Goal: Find contact information

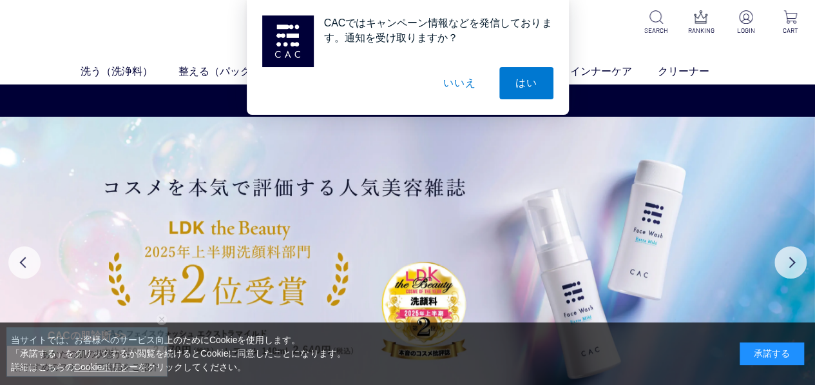
click at [460, 88] on button "いいえ" at bounding box center [459, 83] width 64 height 32
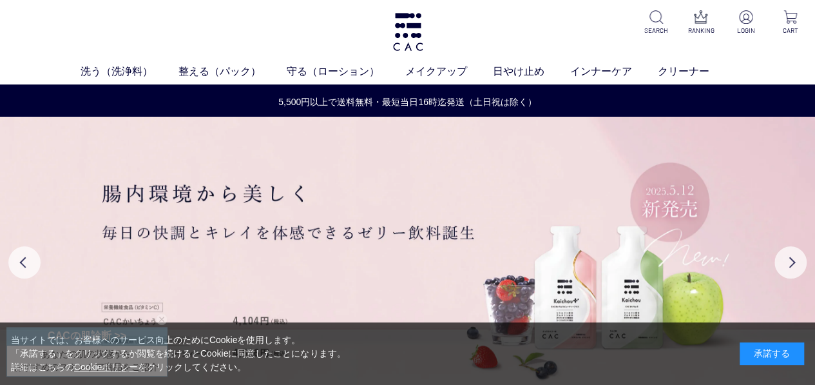
click at [750, 346] on div "承諾する" at bounding box center [772, 353] width 64 height 23
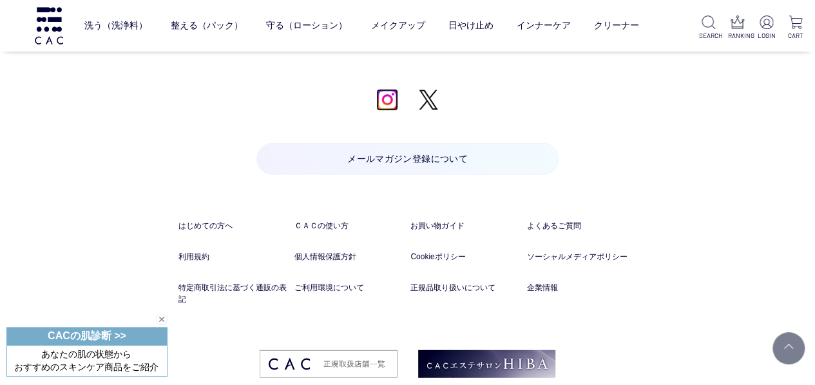
scroll to position [6525, 0]
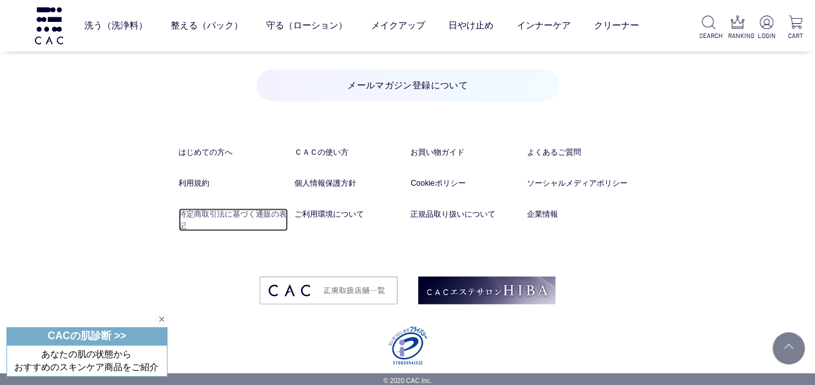
click at [231, 208] on link "特定商取引法に基づく通販の表記" at bounding box center [234, 219] width 110 height 23
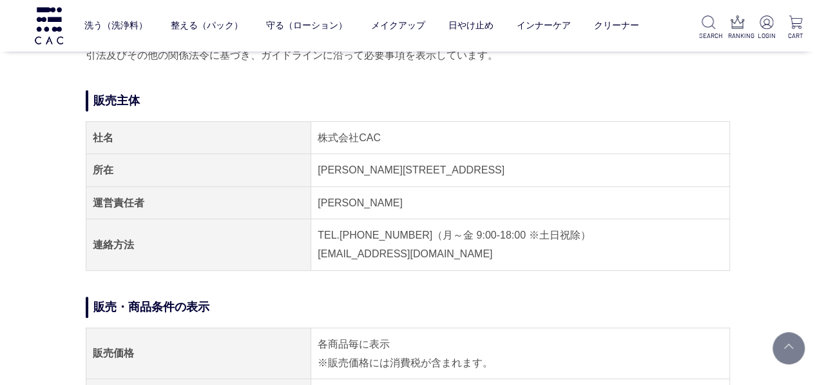
scroll to position [193, 0]
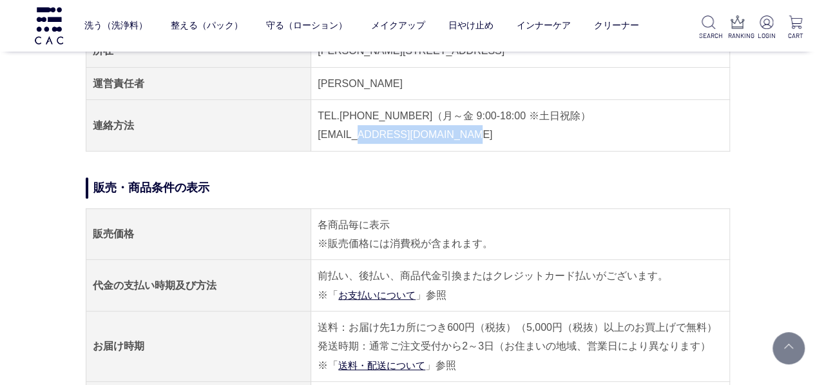
drag, startPoint x: 459, startPoint y: 139, endPoint x: 356, endPoint y: 139, distance: 103.1
click at [356, 139] on td "TEL.04-7153-3348（月～金 9:00-18:00 ※土日祝除） E-MAIL.acc@cac-cosme.co.jp" at bounding box center [520, 126] width 418 height 52
drag, startPoint x: 356, startPoint y: 139, endPoint x: 374, endPoint y: 141, distance: 18.1
copy td "acc@cac-cosme.co.jp"
